Goal: Check status: Check status

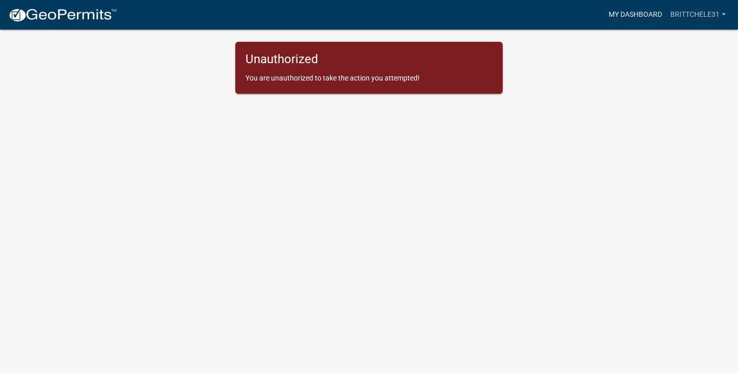
click at [621, 17] on link "My Dashboard" at bounding box center [636, 14] width 62 height 19
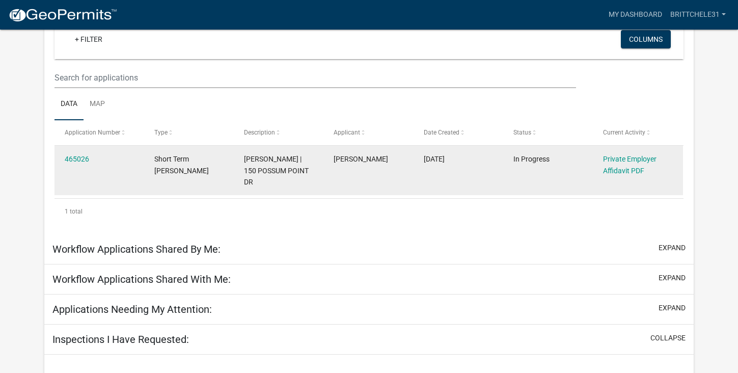
scroll to position [120, 0]
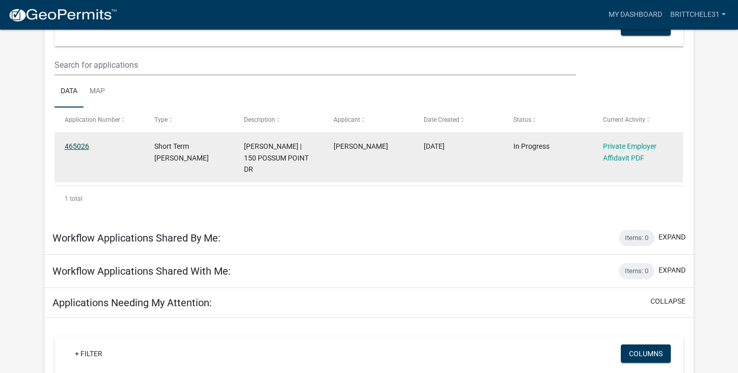
click at [77, 146] on link "465026" at bounding box center [77, 146] width 24 height 8
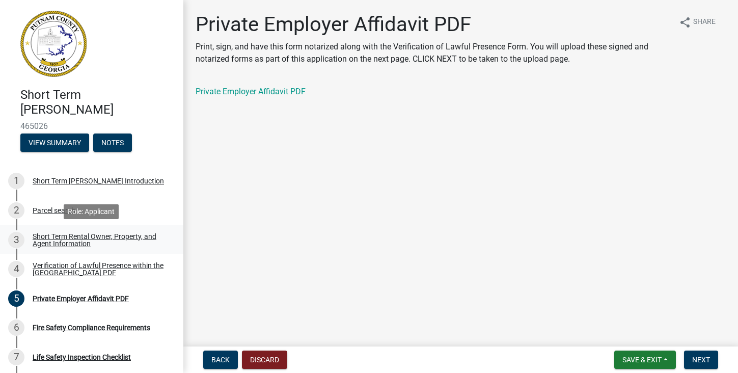
click at [66, 239] on div "Short Term Rental Owner, Property, and Agent Information" at bounding box center [100, 240] width 135 height 14
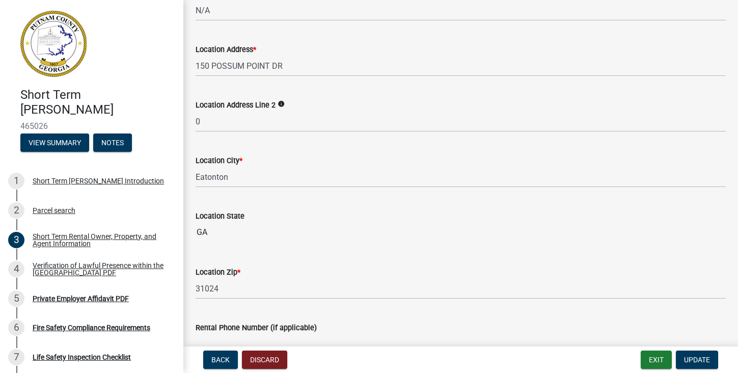
scroll to position [713, 0]
click at [60, 268] on div "Verification of Lawful Presence within the [GEOGRAPHIC_DATA] PDF" at bounding box center [100, 269] width 135 height 14
